Goal: Find contact information: Find contact information

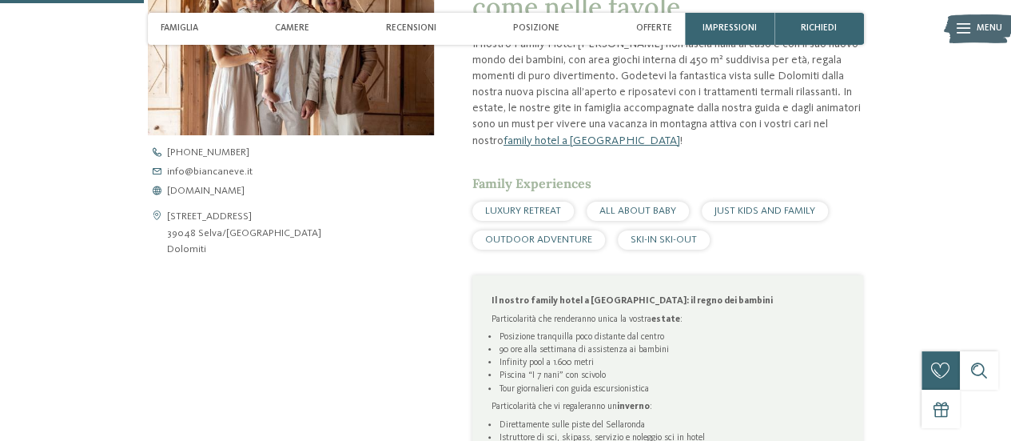
scroll to position [533, 0]
click at [208, 173] on span "info@ no-spam. biancaneve. no-spam. it" at bounding box center [210, 172] width 86 height 10
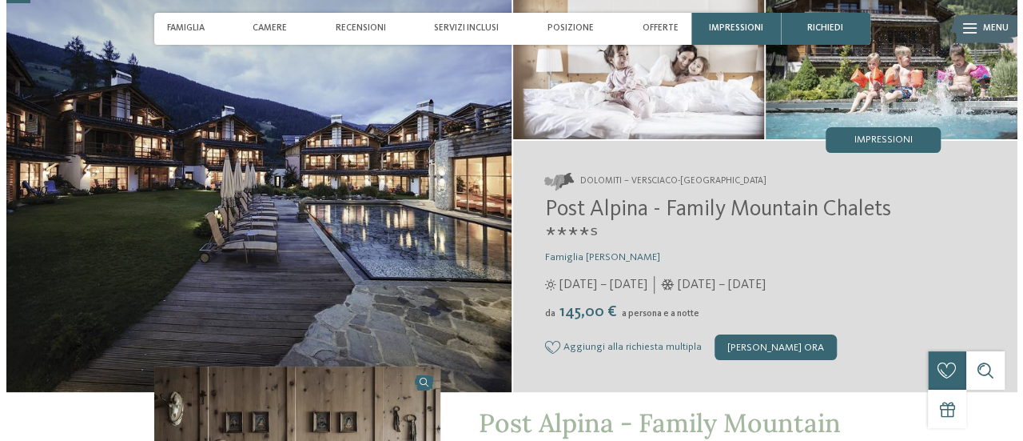
scroll to position [114, 0]
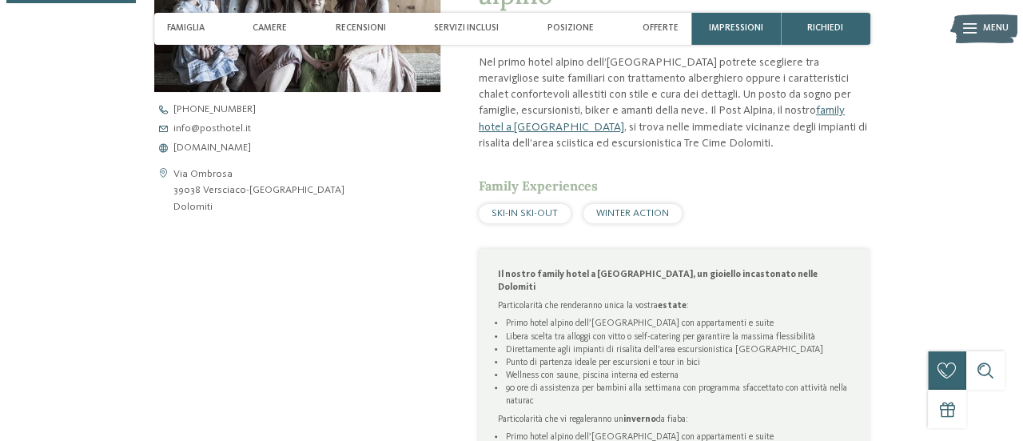
scroll to position [604, 0]
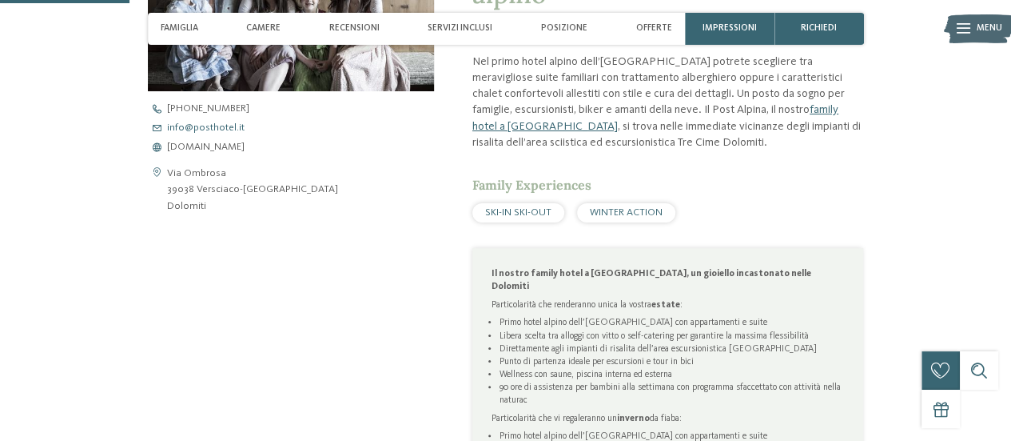
click at [208, 124] on span "info@ no-spam. posthotel. no-spam. it" at bounding box center [206, 128] width 78 height 10
